Goal: Task Accomplishment & Management: Complete application form

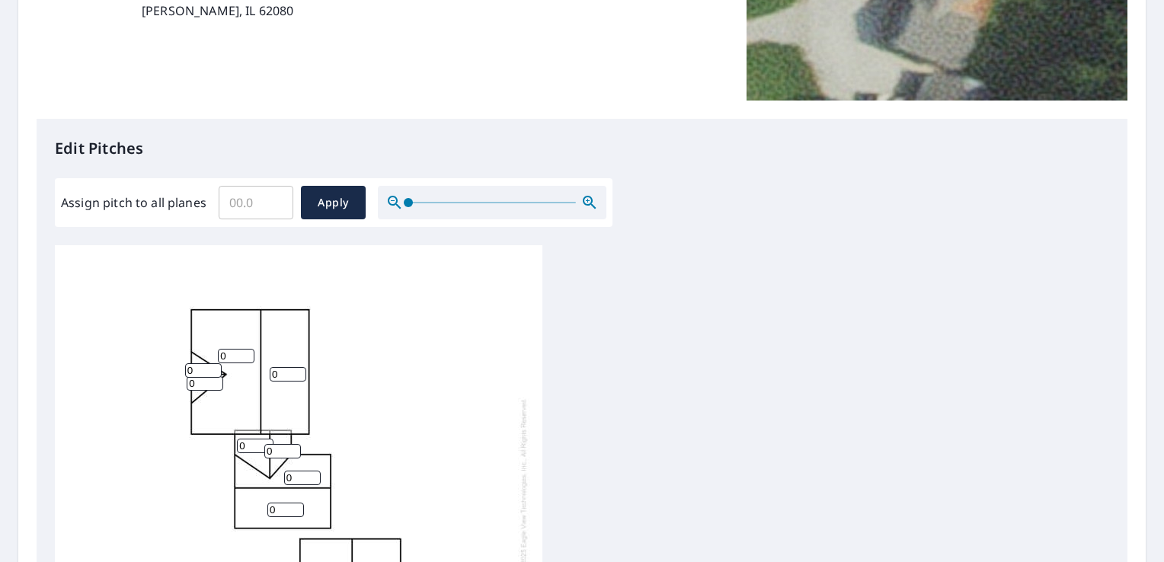
scroll to position [457, 0]
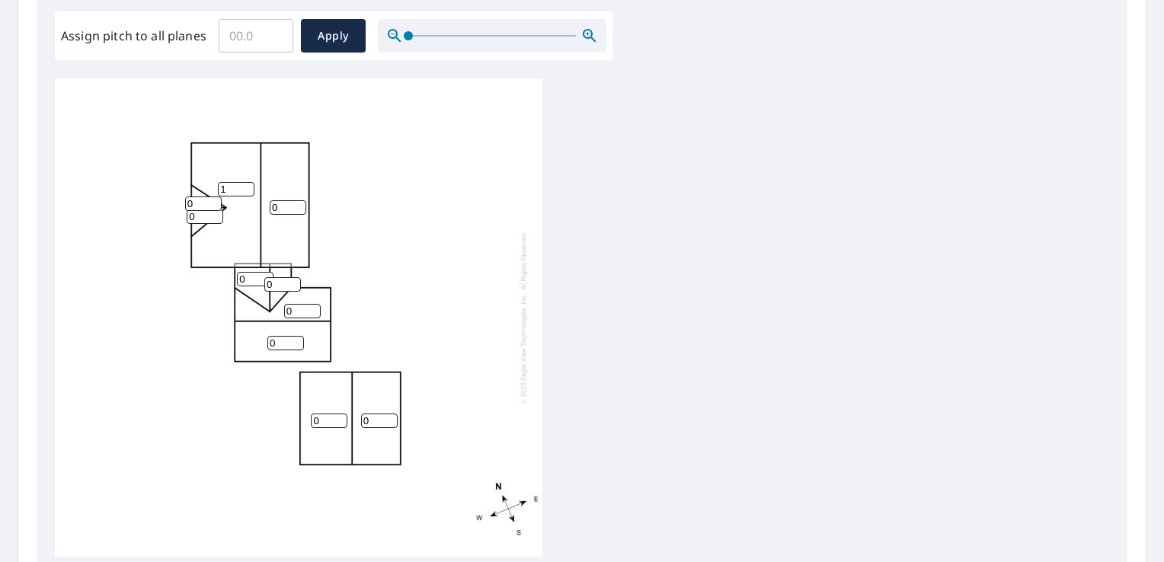
click at [244, 187] on input "1" at bounding box center [236, 189] width 37 height 14
click at [244, 187] on input "2" at bounding box center [236, 189] width 37 height 14
click at [244, 187] on input "3" at bounding box center [236, 189] width 37 height 14
click at [244, 187] on input "4" at bounding box center [236, 189] width 37 height 14
click at [244, 187] on input "5" at bounding box center [236, 189] width 37 height 14
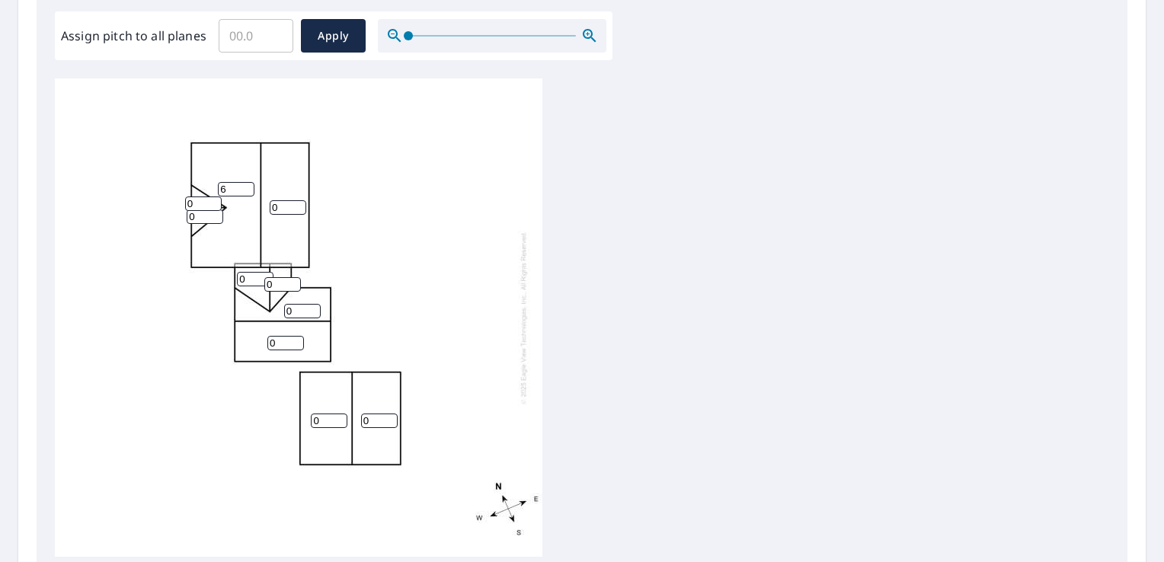
click at [244, 187] on input "6" at bounding box center [236, 189] width 37 height 14
type input "7"
click at [244, 187] on input "7" at bounding box center [236, 189] width 37 height 14
click at [297, 205] on input "1" at bounding box center [288, 207] width 37 height 14
click at [297, 205] on input "2" at bounding box center [288, 207] width 37 height 14
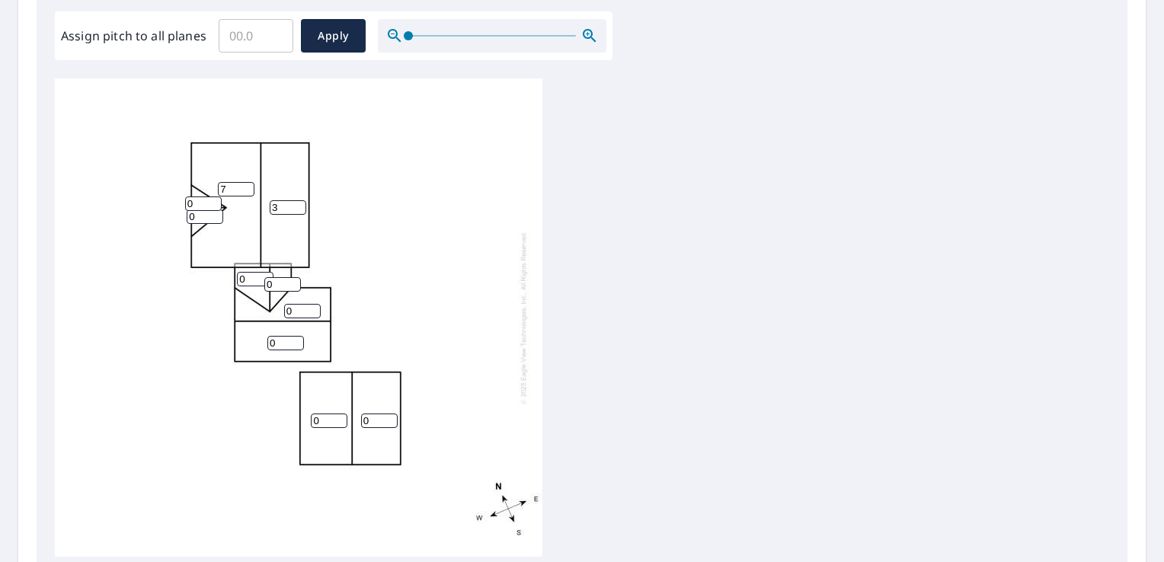
click at [297, 205] on input "3" at bounding box center [288, 207] width 37 height 14
click at [297, 205] on input "4" at bounding box center [288, 207] width 37 height 14
click at [297, 205] on input "5" at bounding box center [288, 207] width 37 height 14
click at [297, 205] on input "6" at bounding box center [288, 207] width 37 height 14
type input "7"
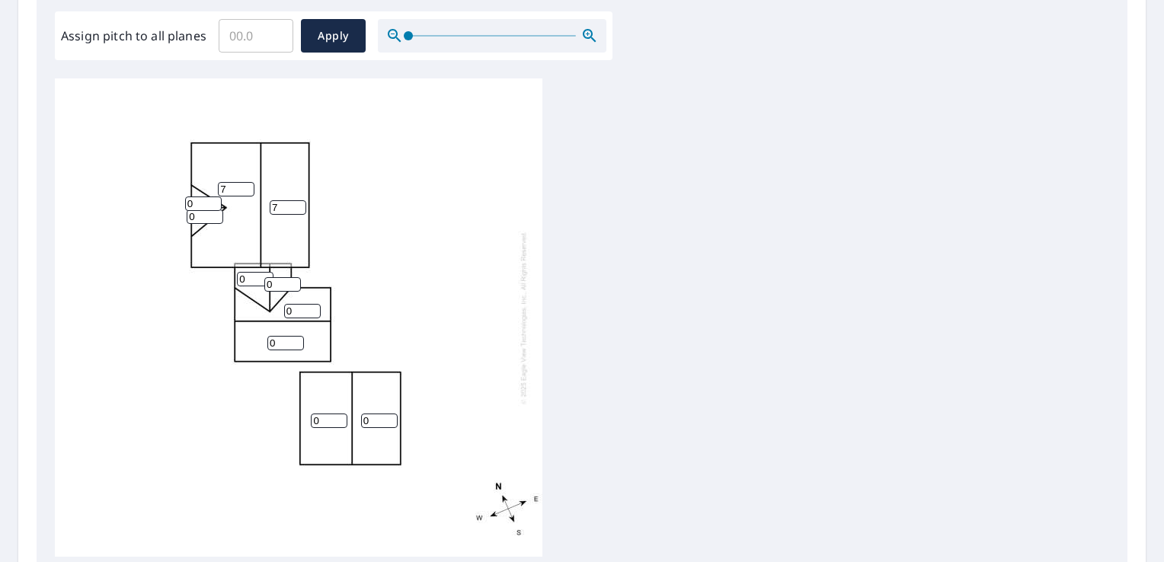
click at [297, 205] on input "7" at bounding box center [288, 207] width 37 height 14
click at [215, 204] on input "0" at bounding box center [203, 203] width 37 height 14
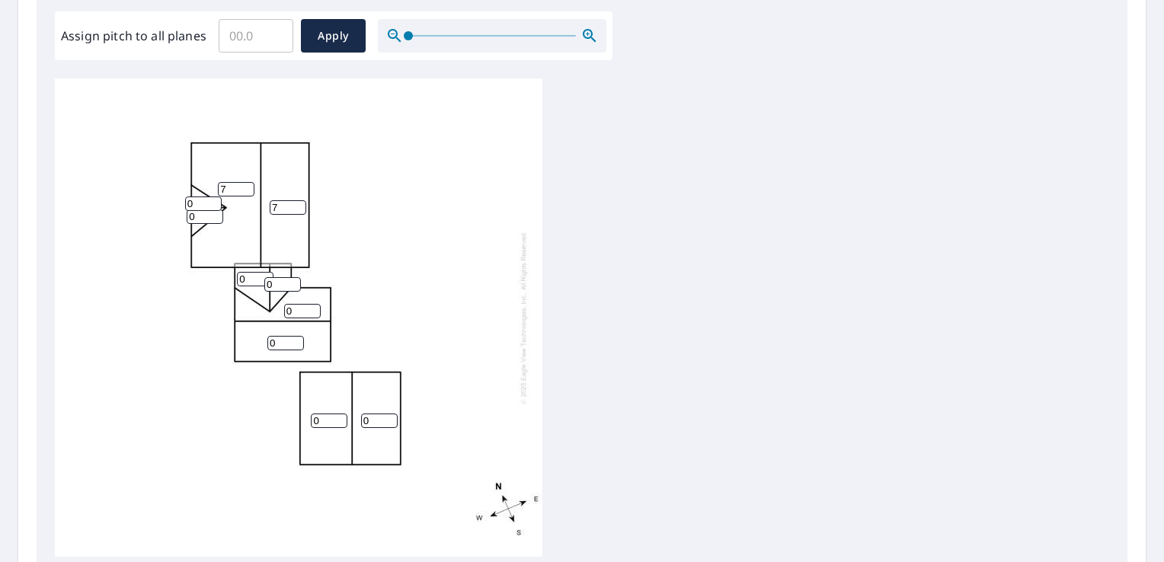
click at [213, 203] on input "0" at bounding box center [203, 203] width 37 height 14
click at [213, 201] on input "1" at bounding box center [203, 203] width 37 height 14
click at [213, 201] on input "2" at bounding box center [203, 203] width 37 height 14
click at [213, 201] on input "3" at bounding box center [203, 203] width 37 height 14
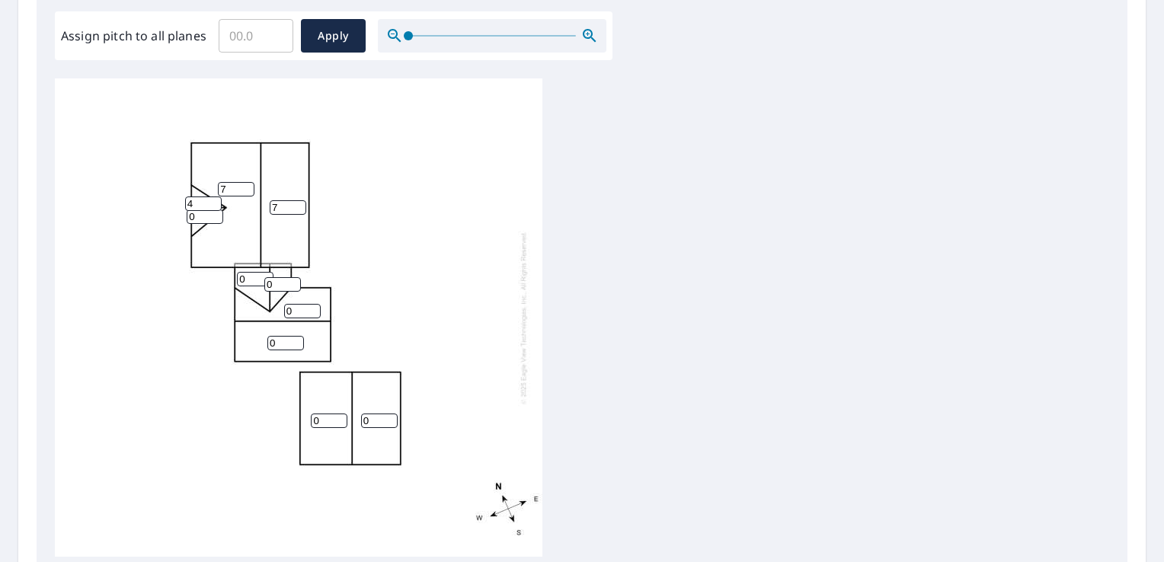
click at [213, 201] on input "4" at bounding box center [203, 203] width 37 height 14
click at [213, 201] on input "5" at bounding box center [203, 203] width 37 height 14
click at [213, 201] on input "6" at bounding box center [203, 203] width 37 height 14
type input "7"
click at [213, 201] on input "7" at bounding box center [203, 203] width 37 height 14
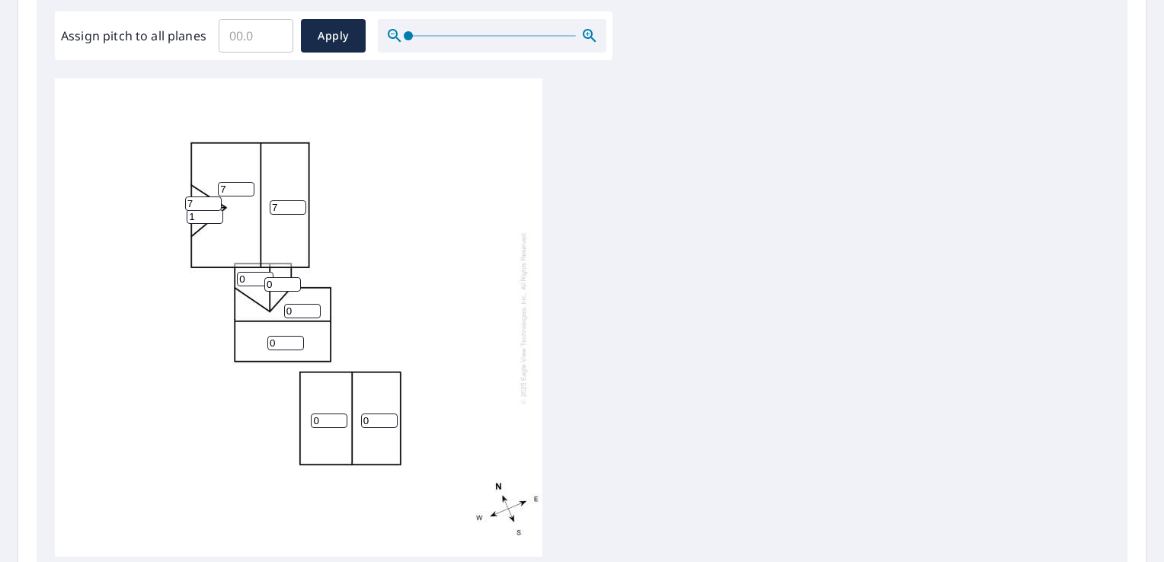
click at [212, 214] on input "1" at bounding box center [205, 216] width 37 height 14
click at [212, 214] on input "2" at bounding box center [205, 216] width 37 height 14
click at [212, 214] on input "3" at bounding box center [205, 216] width 37 height 14
click at [212, 214] on input "4" at bounding box center [205, 216] width 37 height 14
click at [212, 214] on input "5" at bounding box center [205, 216] width 37 height 14
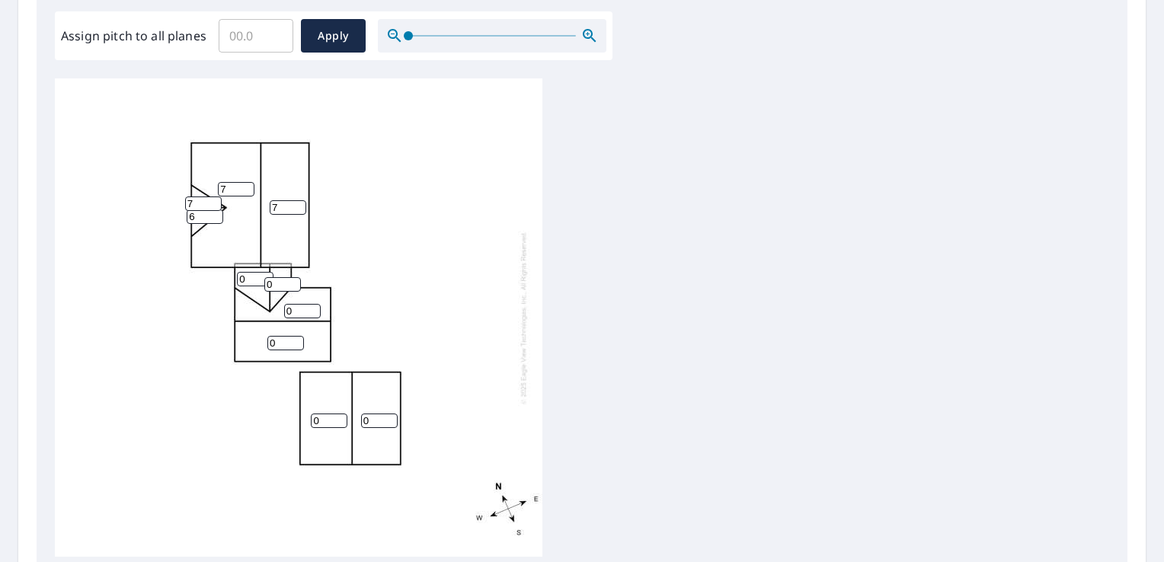
click at [212, 214] on input "6" at bounding box center [205, 216] width 37 height 14
type input "7"
click at [212, 213] on input "7" at bounding box center [205, 216] width 37 height 14
